Goal: Obtain resource: Download file/media

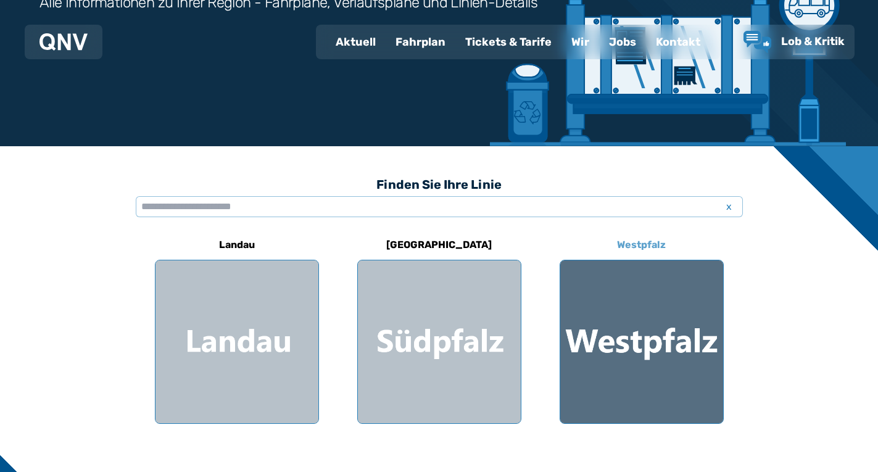
scroll to position [247, 0]
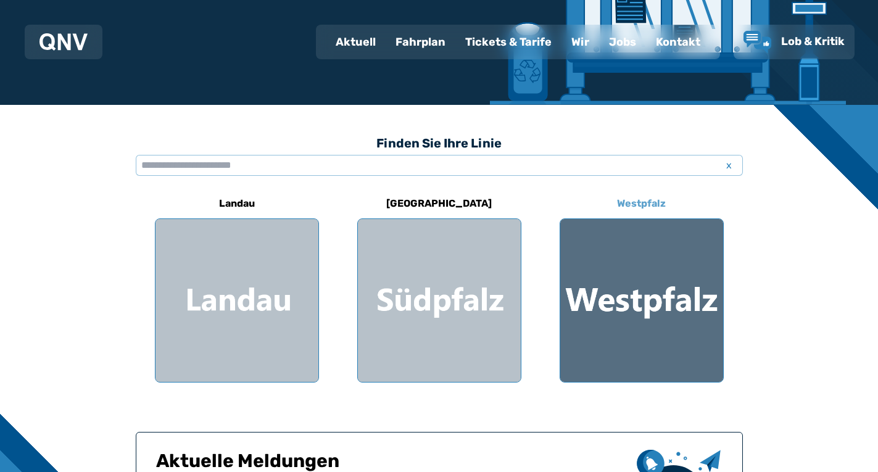
click at [648, 333] on div at bounding box center [641, 300] width 163 height 163
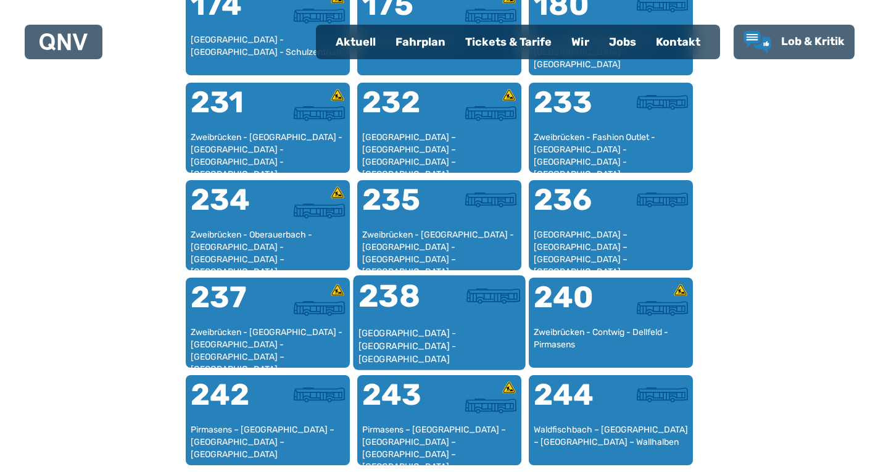
scroll to position [1058, 0]
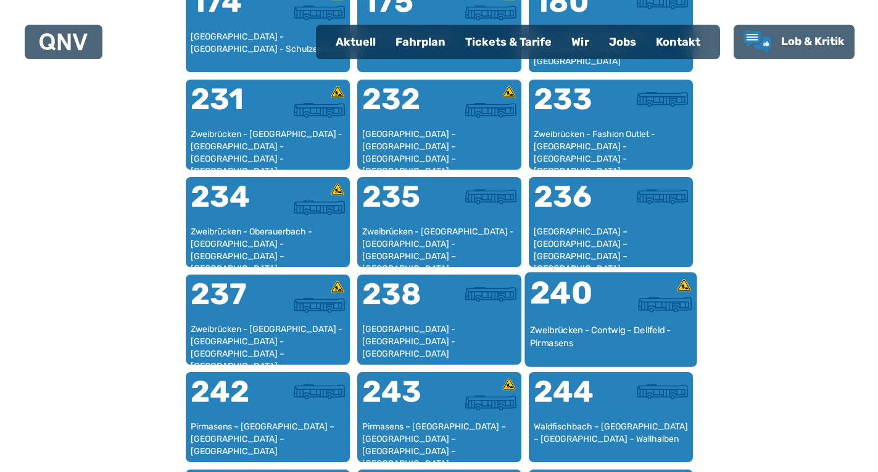
click at [601, 299] on div "240" at bounding box center [569, 301] width 81 height 46
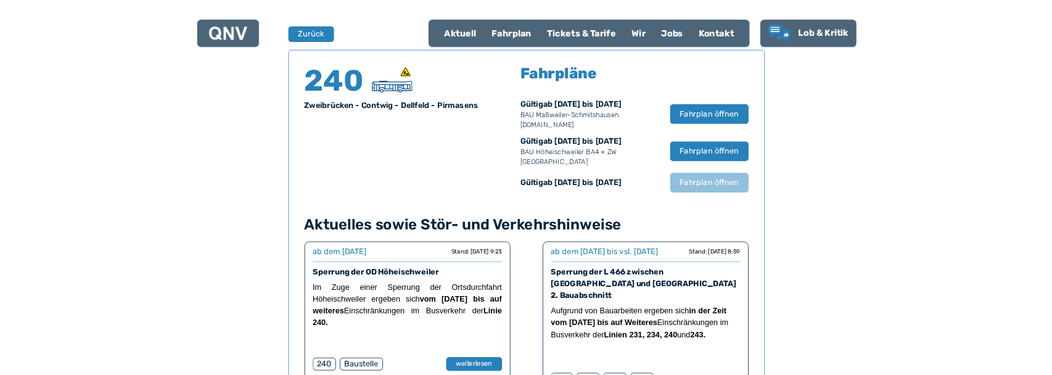
scroll to position [813, 0]
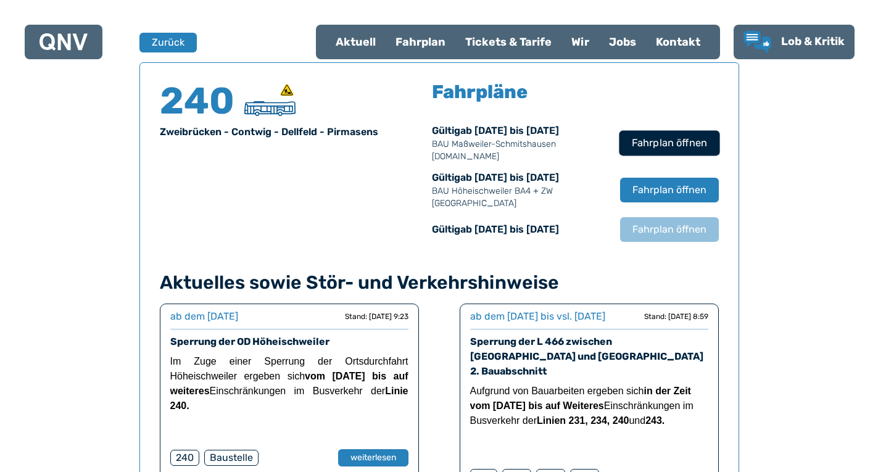
click at [670, 142] on span "Fahrplan öffnen" at bounding box center [668, 143] width 75 height 15
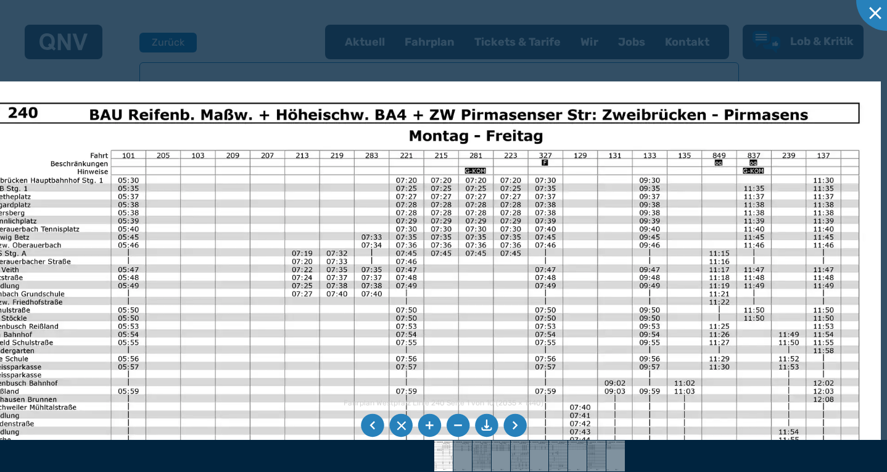
click at [287, 340] on img at bounding box center [421, 406] width 919 height 650
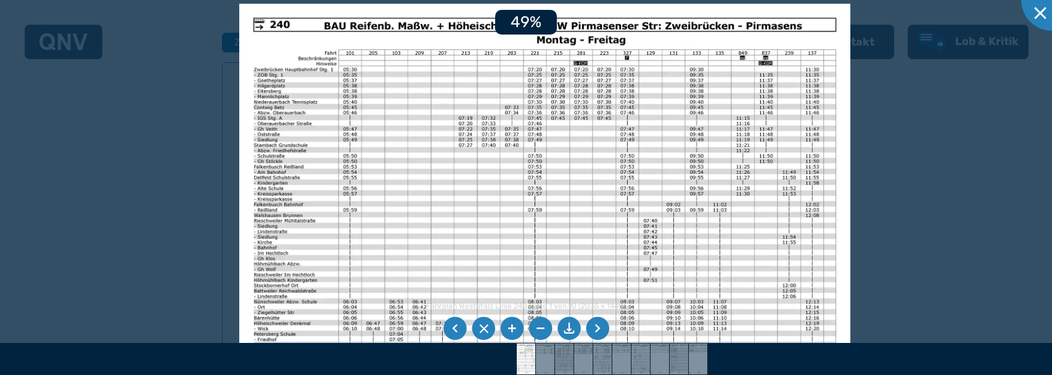
click at [554, 305] on div "Fahrplan Westpfalz Linie 240 Seite 1 von 10 (2035 × 1440) 49%" at bounding box center [526, 187] width 1052 height 375
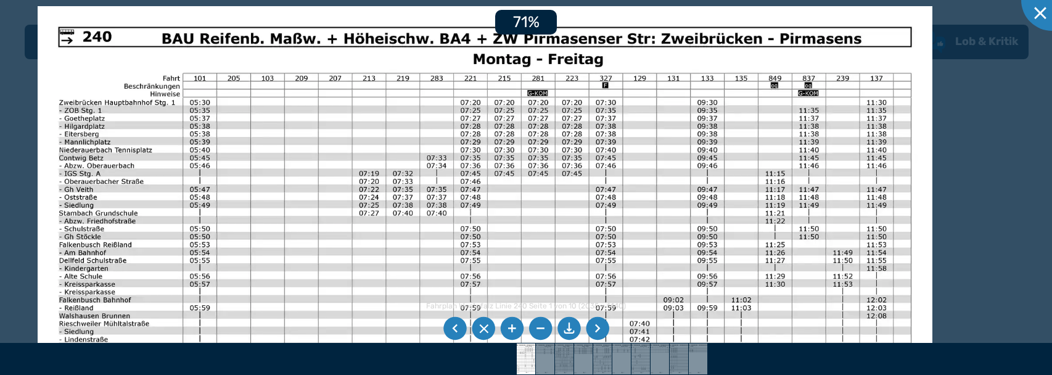
click at [484, 159] on img at bounding box center [485, 322] width 895 height 633
